Goal: Transaction & Acquisition: Purchase product/service

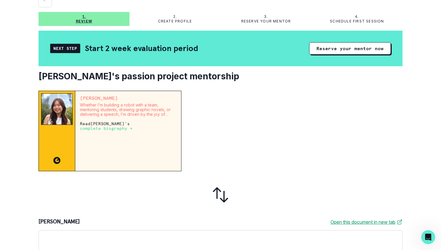
scroll to position [31, 0]
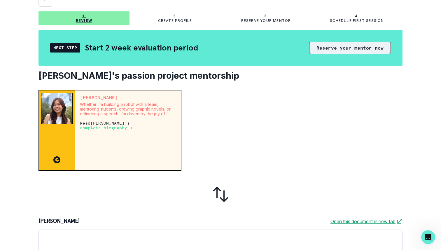
click at [323, 46] on button "Reserve your mentor now" at bounding box center [350, 48] width 82 height 12
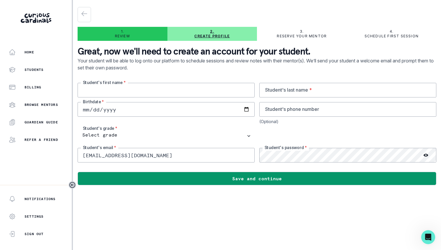
click at [224, 91] on input "text" at bounding box center [166, 90] width 177 height 15
type input "Kayla"
type input "Teng"
click at [433, 240] on div "Open Intercom Messenger" at bounding box center [427, 236] width 19 height 19
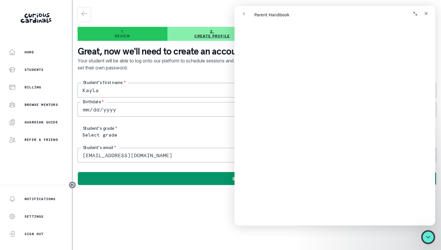
scroll to position [373, 0]
click at [243, 12] on icon "go back" at bounding box center [243, 13] width 5 height 5
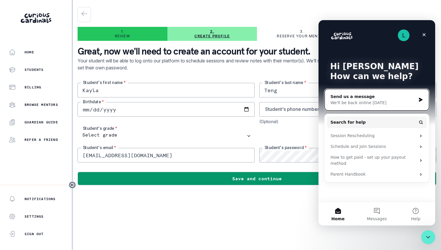
click at [361, 99] on div "Send us a message" at bounding box center [372, 97] width 85 height 6
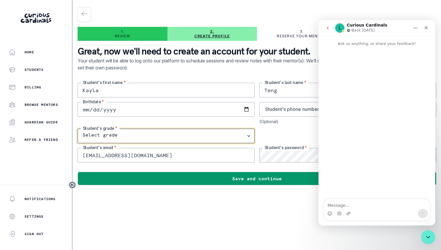
click at [166, 137] on select "Select grade 1st Grade 2nd Grade 3rd Grade 4th Grade 5th Grade 6th Grade 7th Gr…" at bounding box center [166, 136] width 177 height 15
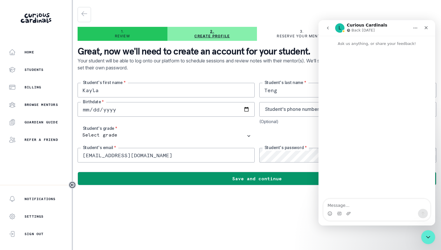
click at [185, 121] on div "Birthdate *" at bounding box center [166, 113] width 177 height 22
click at [326, 26] on icon "go back" at bounding box center [327, 28] width 5 height 5
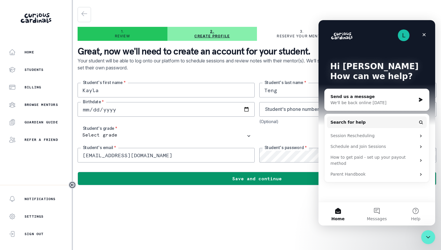
click at [326, 29] on div "L Hi [PERSON_NAME] 👋 How can we help?" at bounding box center [376, 72] width 105 height 105
click at [423, 34] on icon "Close" at bounding box center [424, 34] width 5 height 5
